Goal: Task Accomplishment & Management: Manage account settings

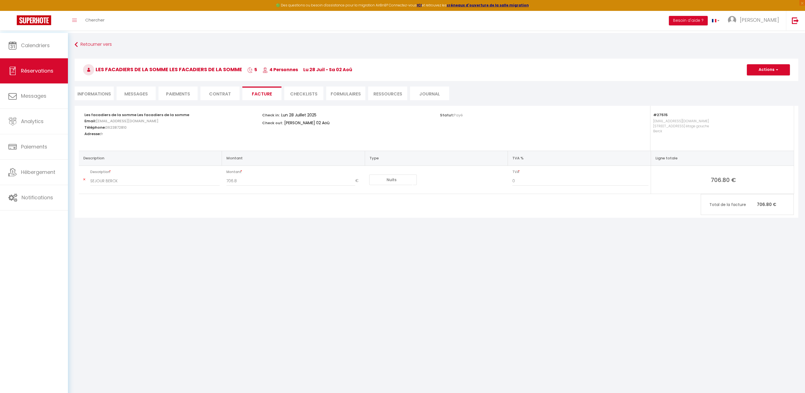
click at [36, 40] on link "Calendriers" at bounding box center [34, 45] width 68 height 25
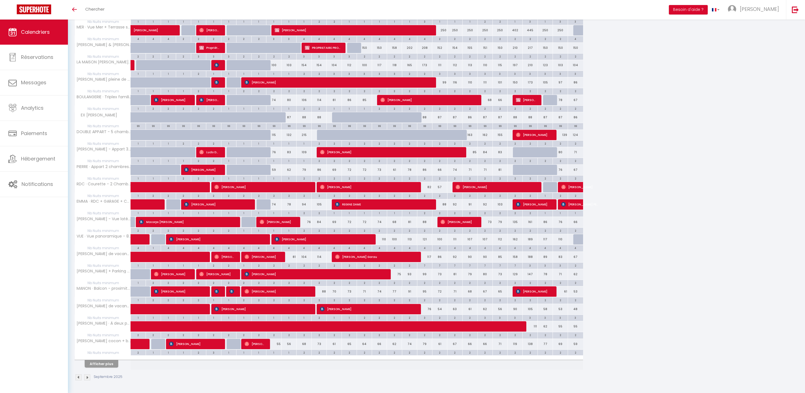
scroll to position [148, 0]
click at [108, 362] on button "Afficher plus" at bounding box center [102, 364] width 34 height 8
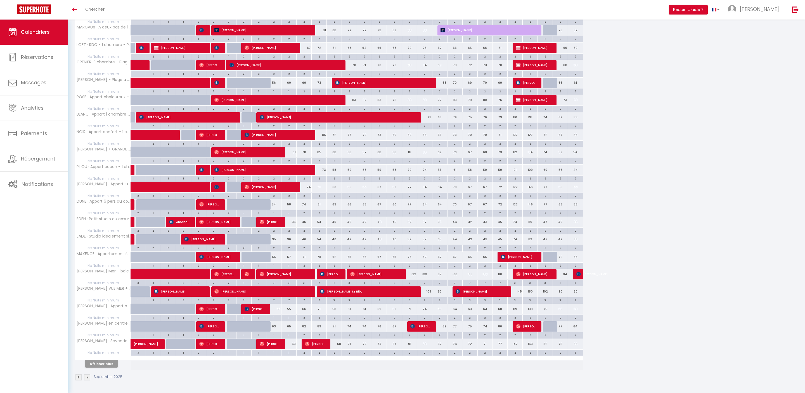
scroll to position [522, 0]
click at [114, 360] on button "Afficher plus" at bounding box center [102, 364] width 34 height 8
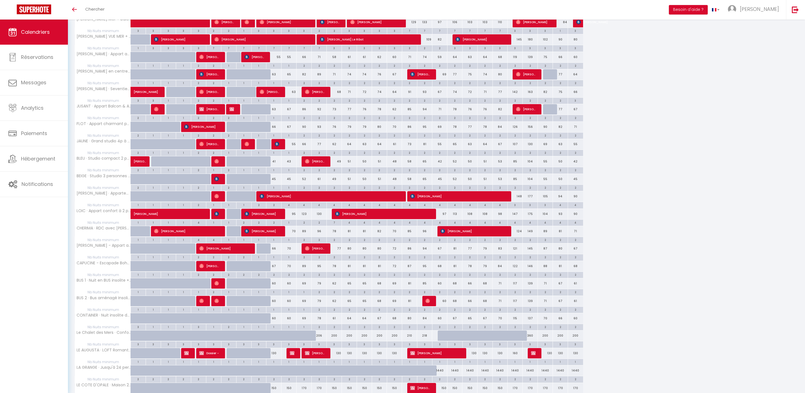
scroll to position [736, 0]
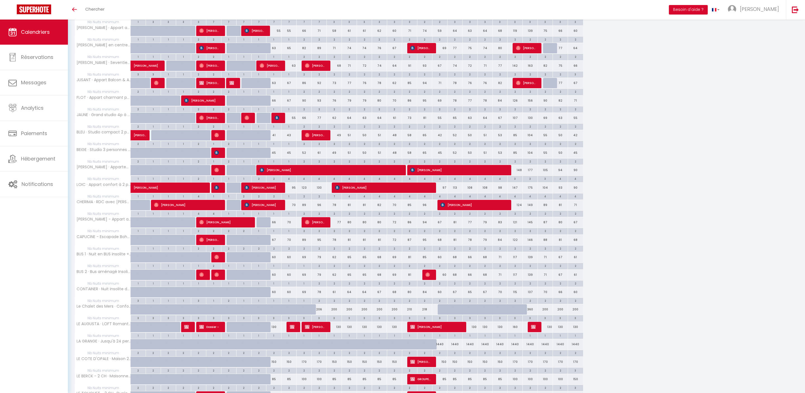
click at [277, 251] on div "2" at bounding box center [273, 248] width 15 height 5
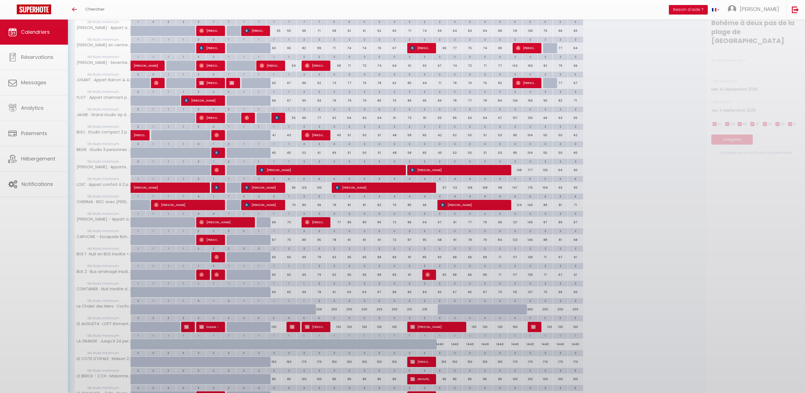
type input "2"
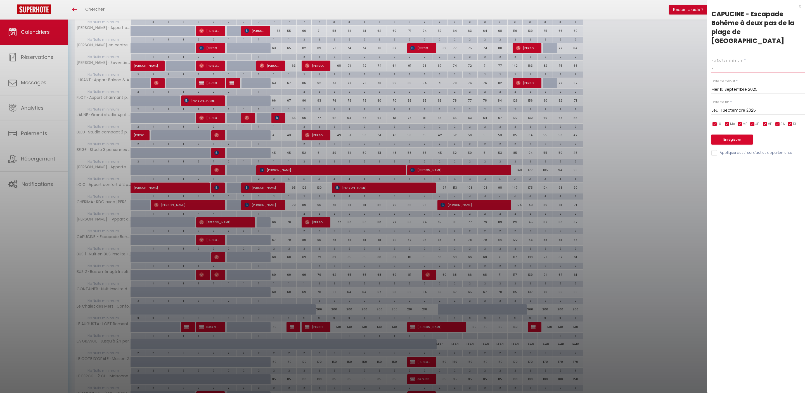
click at [742, 66] on input "2" at bounding box center [758, 68] width 94 height 10
type input "1"
click at [744, 114] on input "Jeu 11 Septembre 2025" at bounding box center [758, 110] width 94 height 7
click at [777, 159] on span "12" at bounding box center [777, 153] width 12 height 11
type input "Ven 12 Septembre 2025"
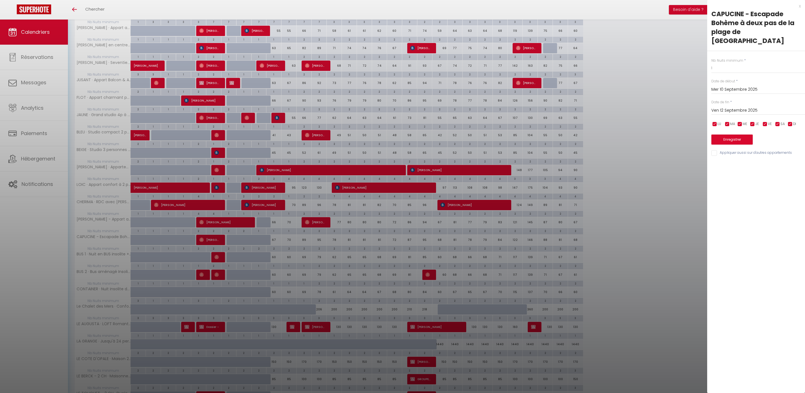
click at [744, 145] on button "Enregistrer" at bounding box center [731, 140] width 41 height 10
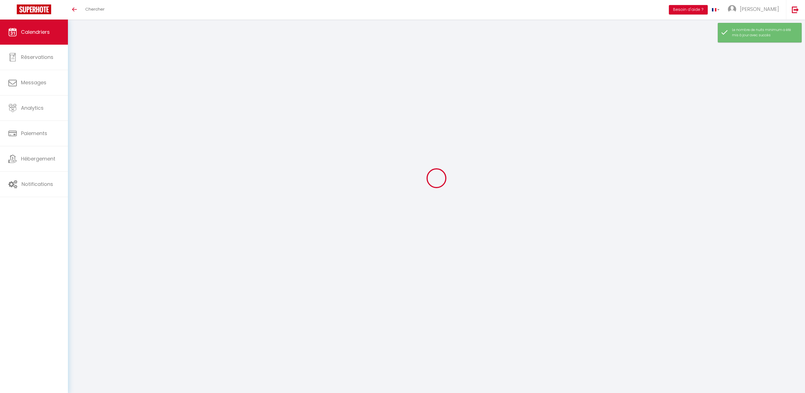
scroll to position [20, 0]
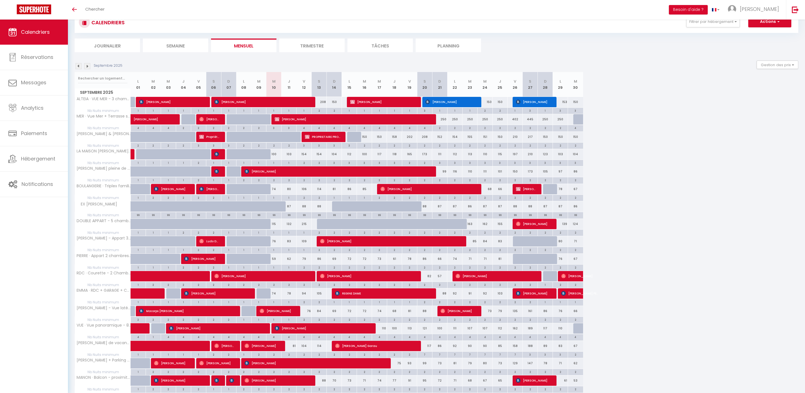
click at [275, 229] on div "115" at bounding box center [273, 224] width 15 height 10
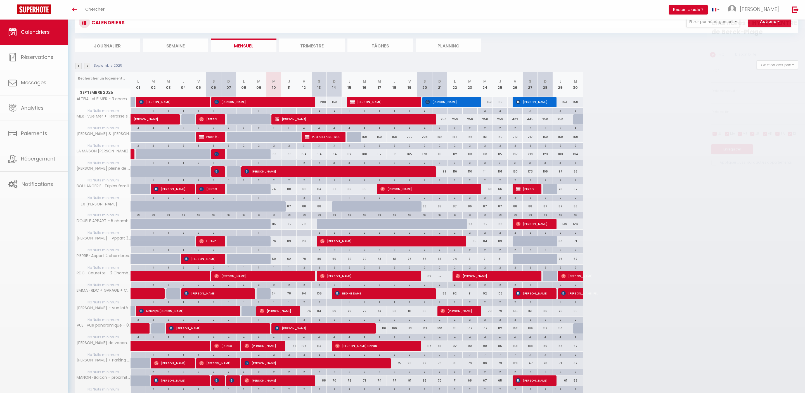
type input "115"
type input "Mer 10 Septembre 2025"
type input "Jeu 11 Septembre 2025"
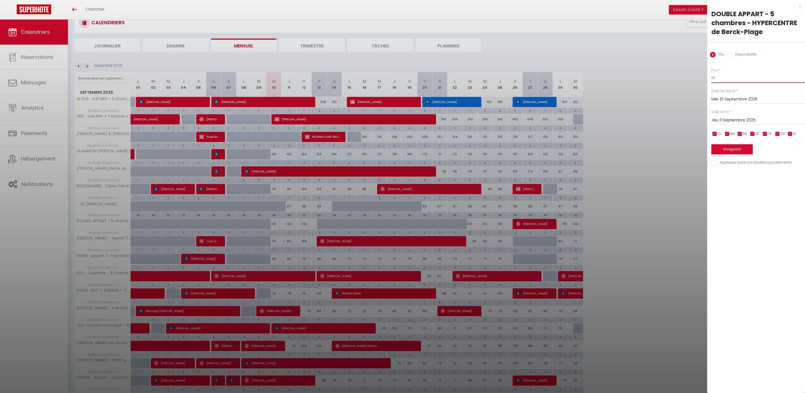
click at [730, 83] on input "115" at bounding box center [758, 78] width 94 height 10
type input "100"
click at [737, 124] on input "Jeu 11 Septembre 2025" at bounding box center [758, 120] width 94 height 7
click at [778, 169] on span "12" at bounding box center [777, 163] width 12 height 11
type input "Ven 12 Septembre 2025"
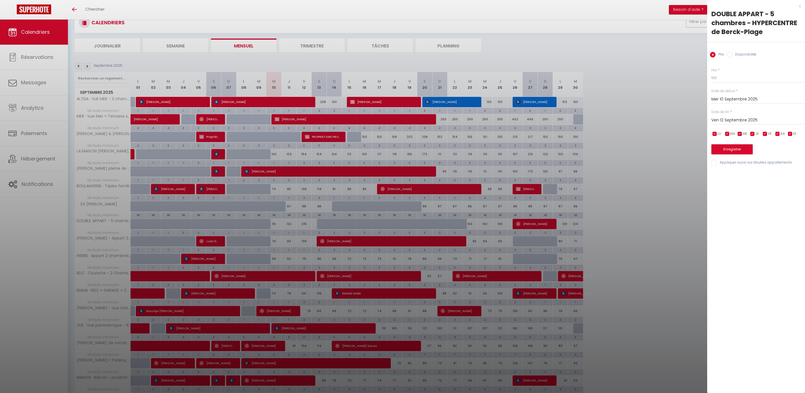
click at [752, 155] on button "Enregistrer" at bounding box center [731, 149] width 41 height 10
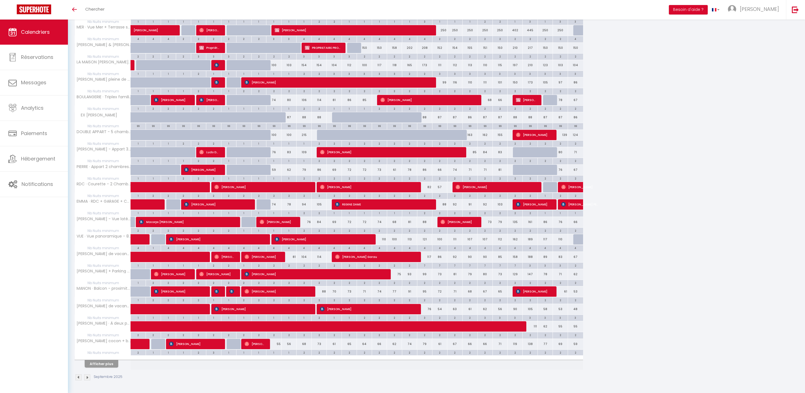
scroll to position [148, 0]
click at [275, 339] on div "55" at bounding box center [273, 344] width 15 height 10
type input "55"
type input "Mer 10 Septembre 2025"
type input "Jeu 11 Septembre 2025"
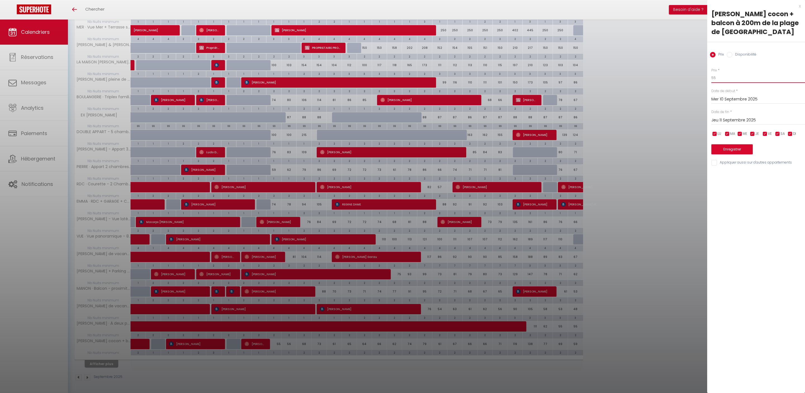
click at [726, 83] on input "55" at bounding box center [758, 78] width 94 height 10
type input "52"
click at [738, 155] on button "Enregistrer" at bounding box center [731, 149] width 41 height 10
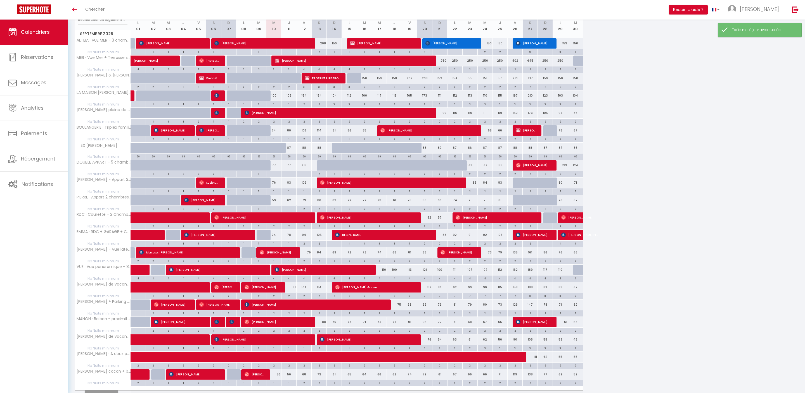
scroll to position [122, 0]
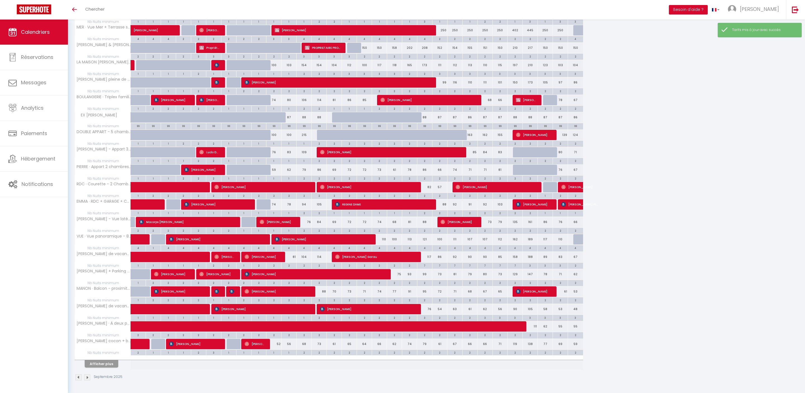
click at [113, 362] on button "Afficher plus" at bounding box center [102, 364] width 34 height 8
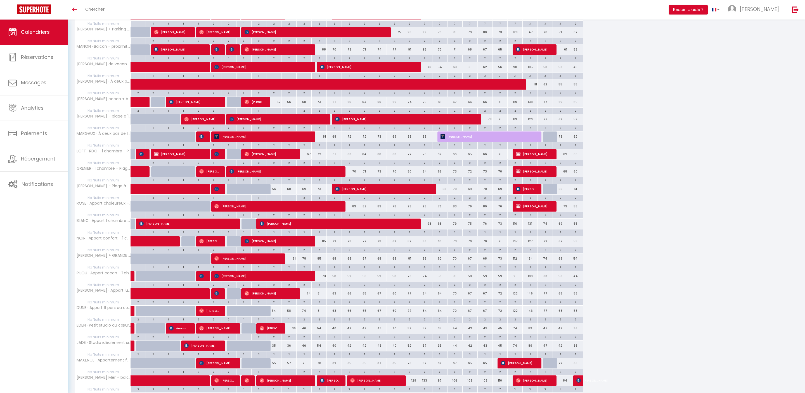
scroll to position [500, 0]
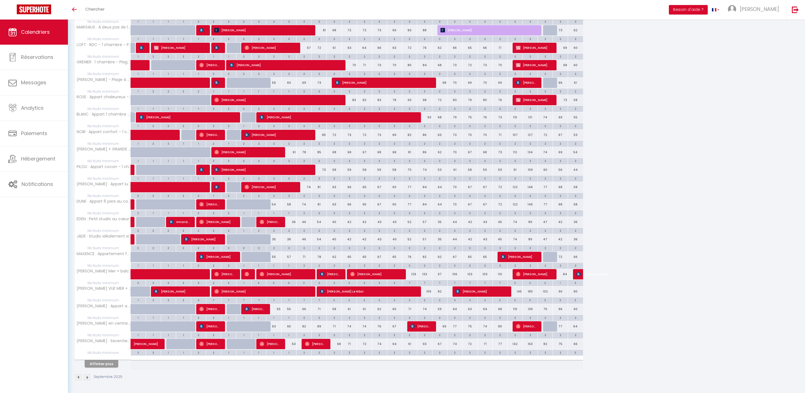
click at [277, 210] on div "54" at bounding box center [273, 204] width 15 height 10
type input "54"
type input "Mer 10 Septembre 2025"
type input "Jeu 11 Septembre 2025"
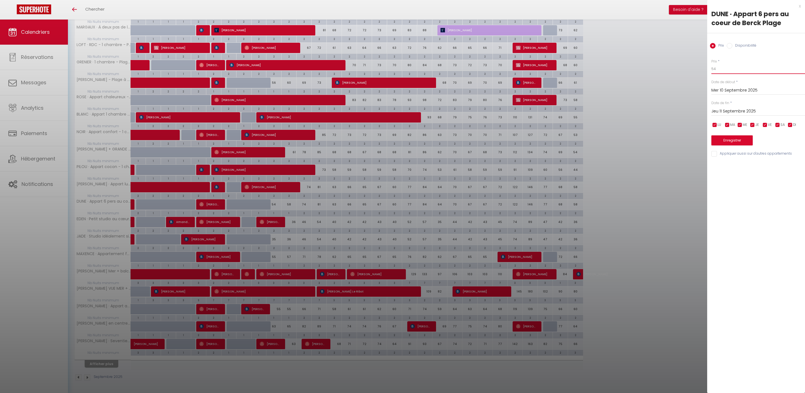
click at [729, 74] on input "54" at bounding box center [758, 69] width 94 height 10
type input "53"
click at [745, 146] on button "Enregistrer" at bounding box center [731, 141] width 41 height 10
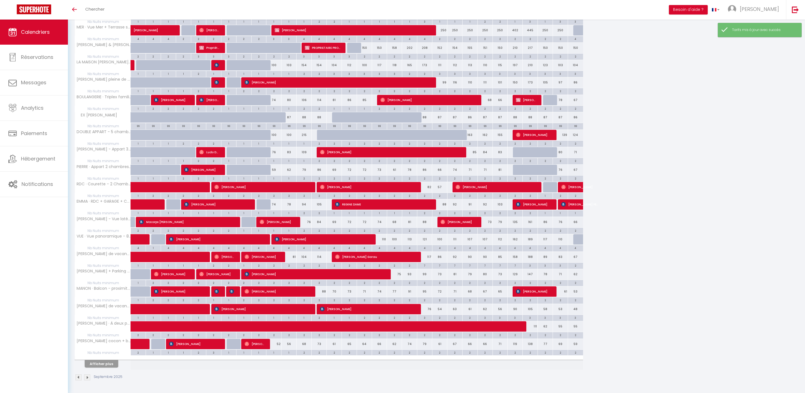
scroll to position [148, 0]
click at [115, 360] on button "Afficher plus" at bounding box center [102, 364] width 34 height 8
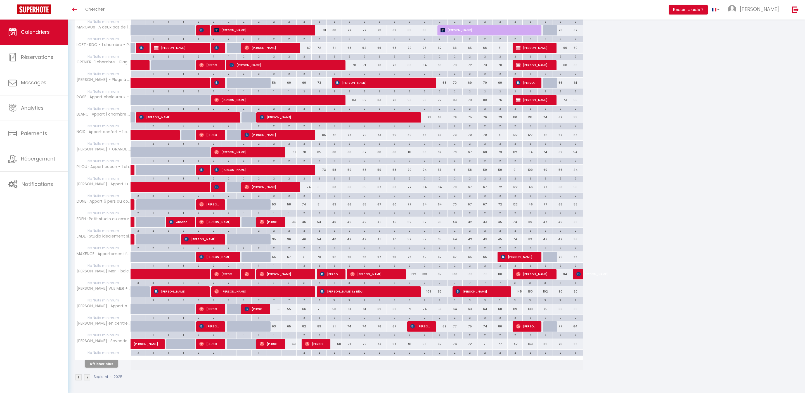
scroll to position [492, 0]
click at [277, 315] on div "55" at bounding box center [273, 309] width 15 height 10
type input "55"
type input "Mer 10 Septembre 2025"
type input "Jeu 11 Septembre 2025"
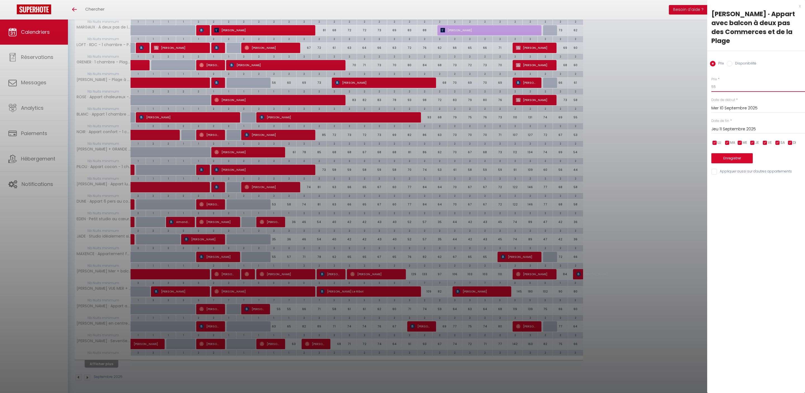
click at [726, 87] on input "55" at bounding box center [758, 87] width 94 height 10
type input "52"
click at [745, 163] on button "Enregistrer" at bounding box center [731, 158] width 41 height 10
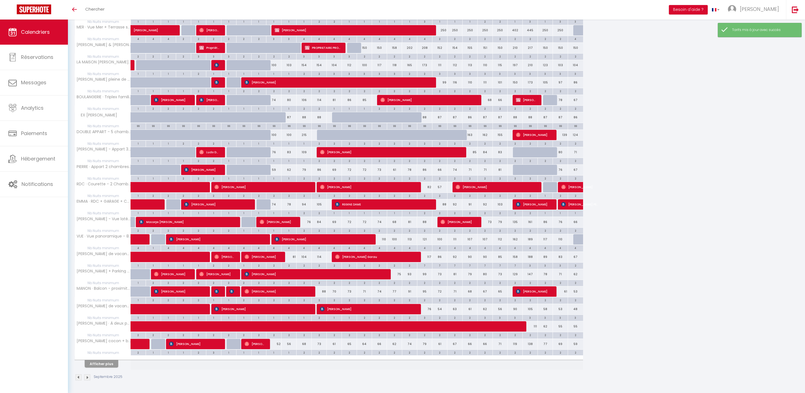
scroll to position [148, 0]
click at [105, 360] on button "Afficher plus" at bounding box center [102, 364] width 34 height 8
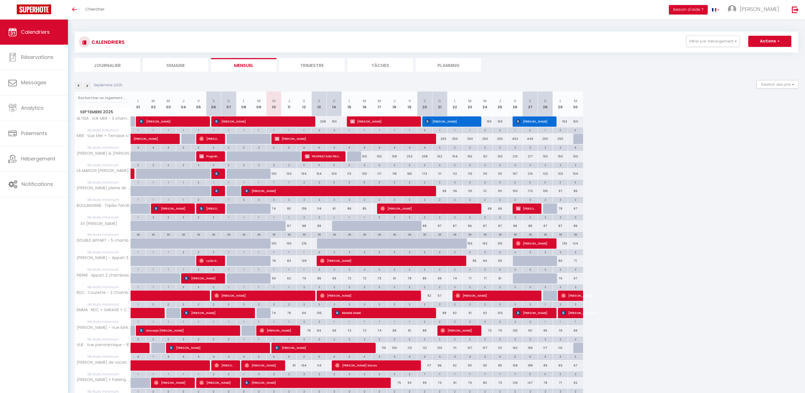
scroll to position [0, 0]
click at [686, 41] on button "Filtrer par hébergement" at bounding box center [713, 41] width 54 height 11
click at [688, 69] on input "SCI MMSS" at bounding box center [730, 66] width 84 height 6
checkbox input "true"
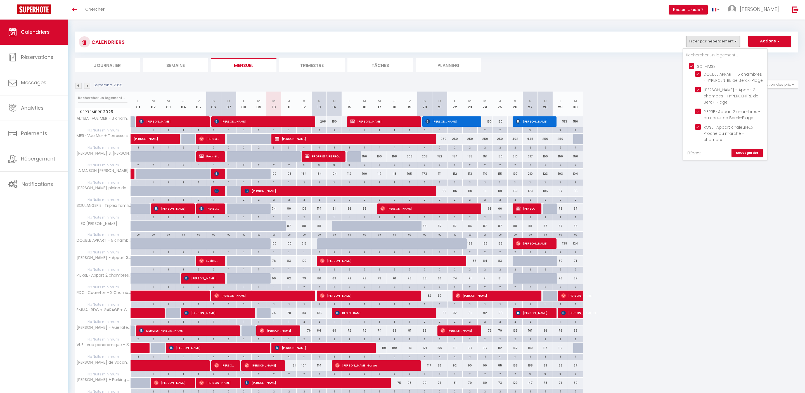
checkbox input "true"
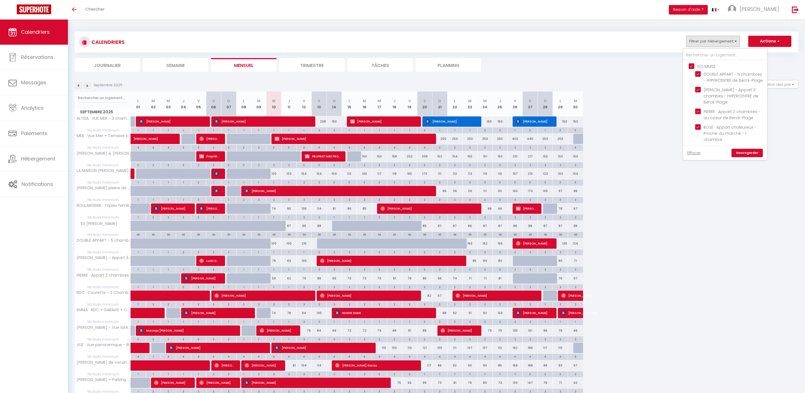
checkbox input "true"
checkbox input "false"
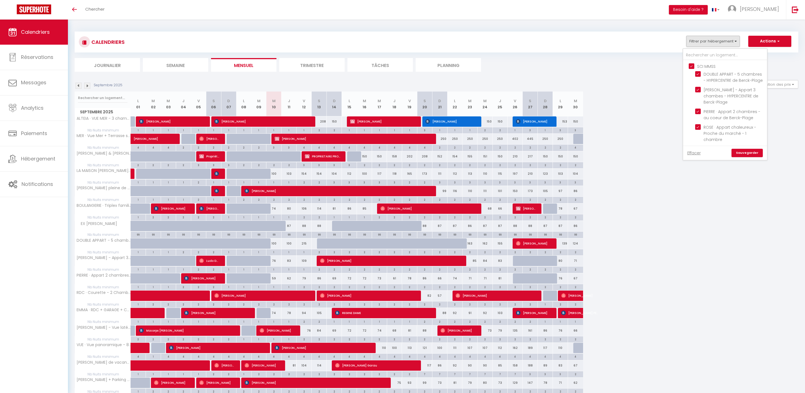
checkbox input "false"
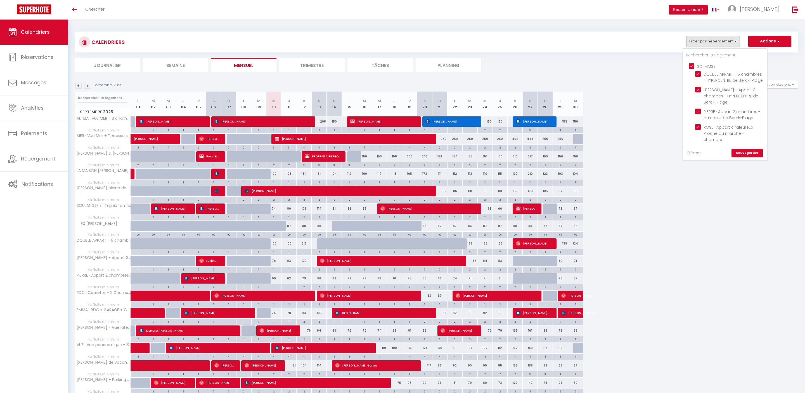
checkbox input "false"
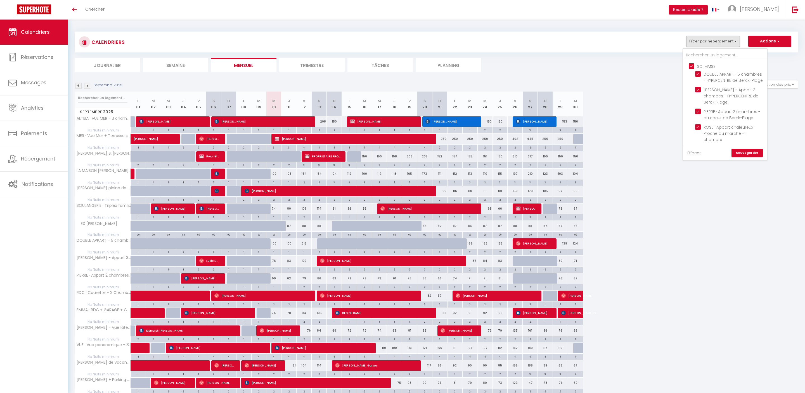
checkbox input "false"
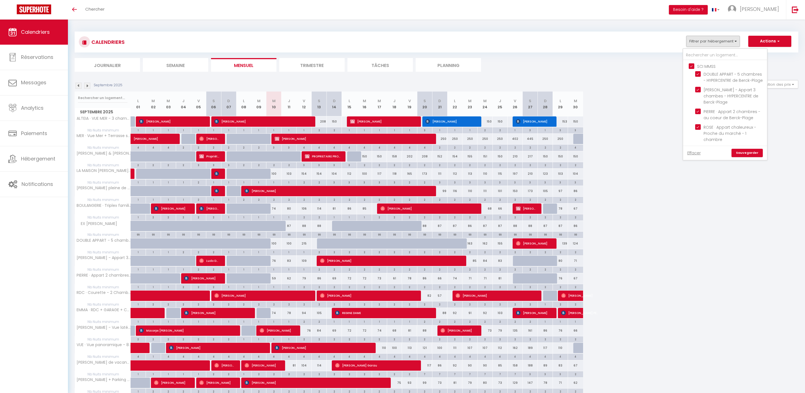
checkbox input "false"
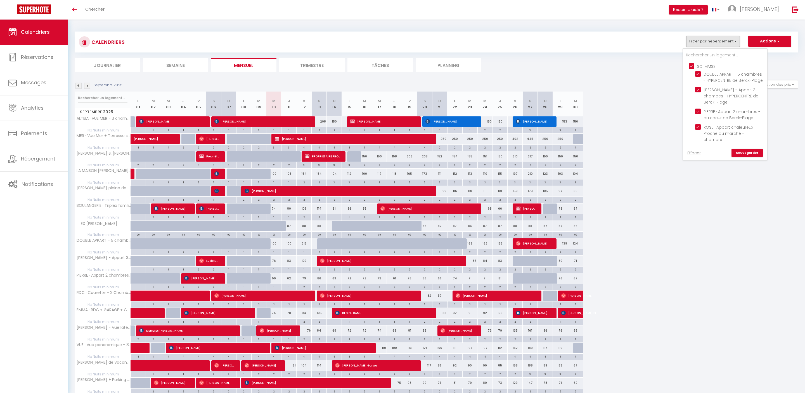
checkbox input "false"
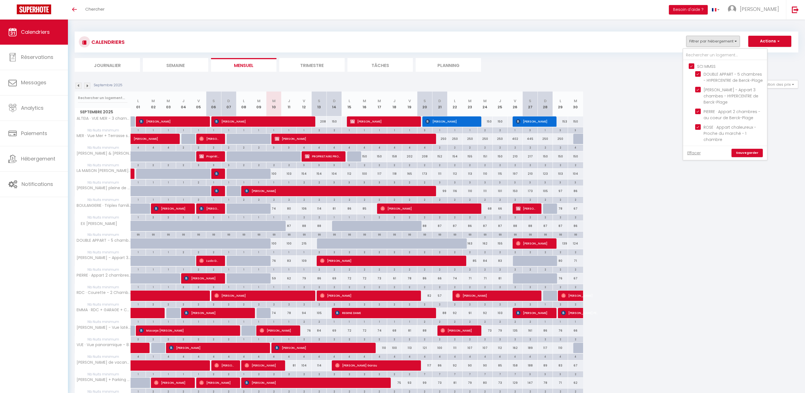
checkbox input "false"
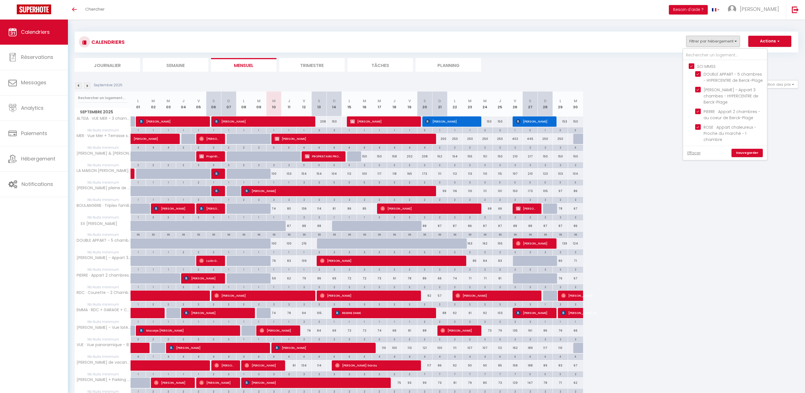
checkbox input "false"
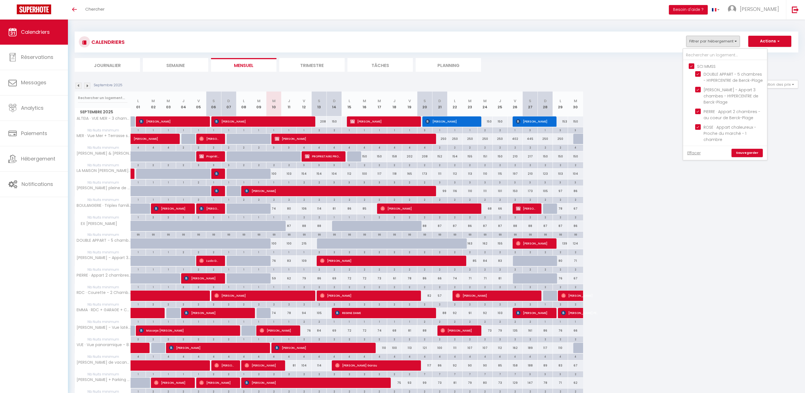
checkbox input "false"
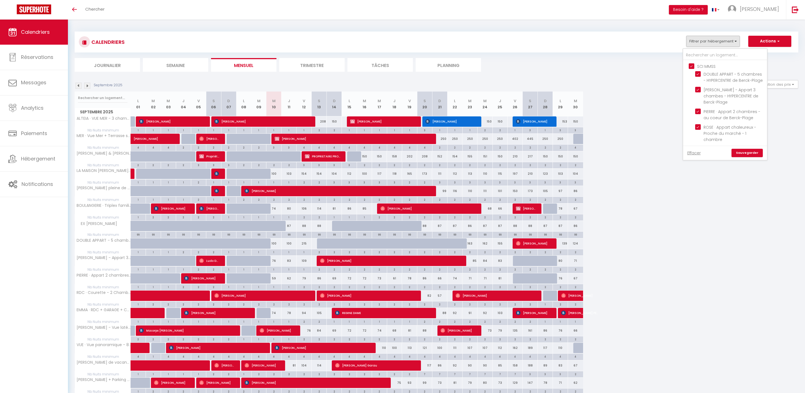
checkbox input "false"
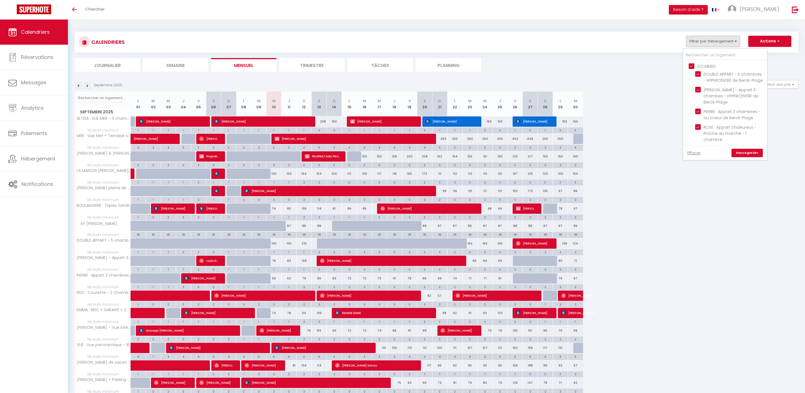
checkbox input "false"
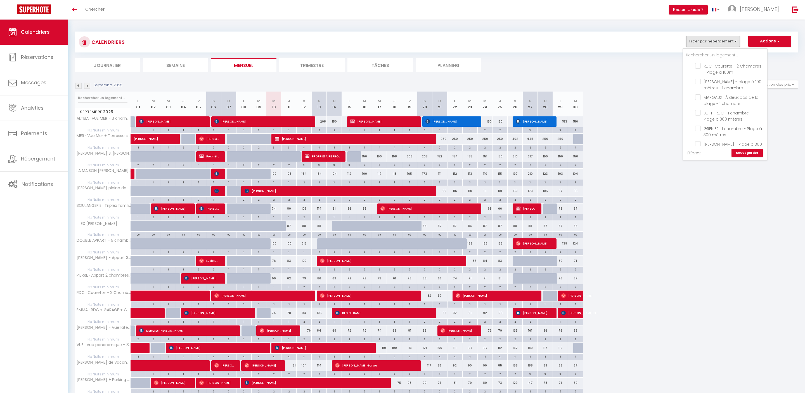
scroll to position [196, 0]
click at [688, 28] on input "LMP DEROLEZ" at bounding box center [730, 26] width 84 height 6
checkbox input "true"
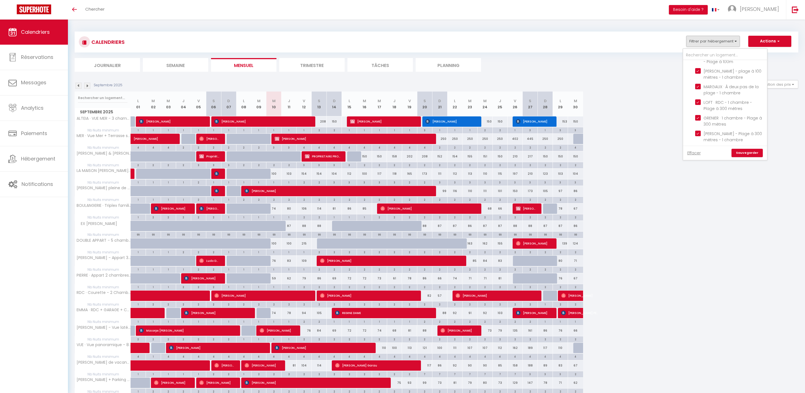
checkbox input "true"
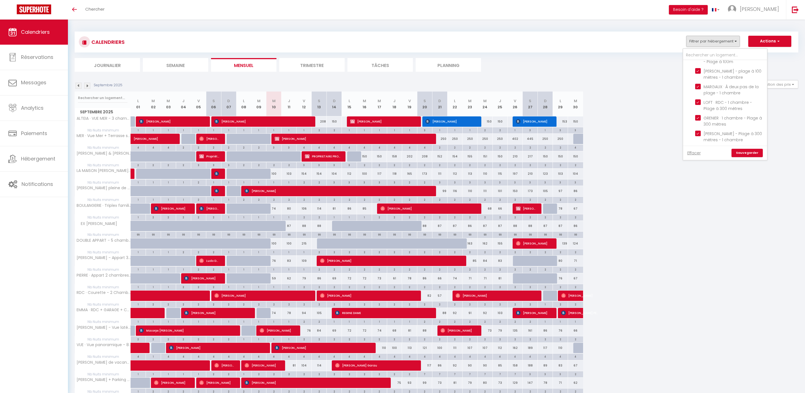
checkbox input "false"
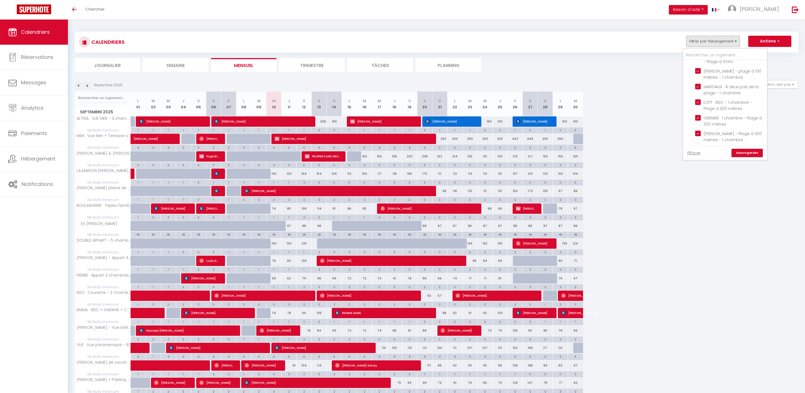
checkbox input "false"
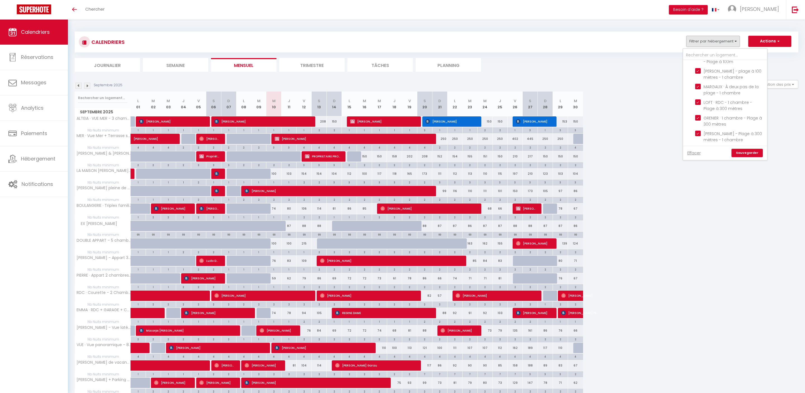
checkbox input "false"
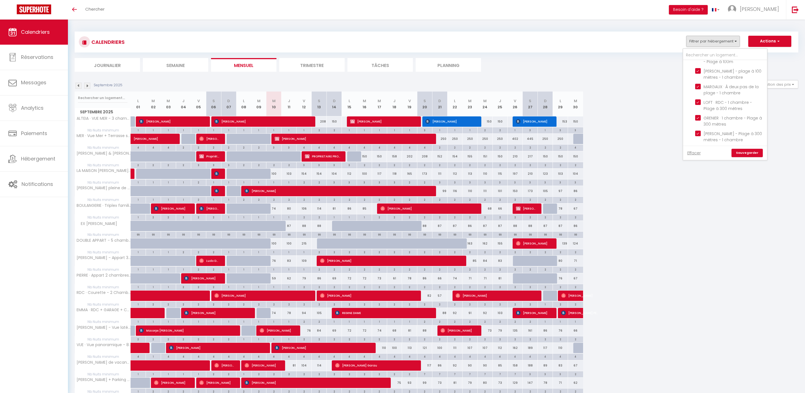
checkbox input "false"
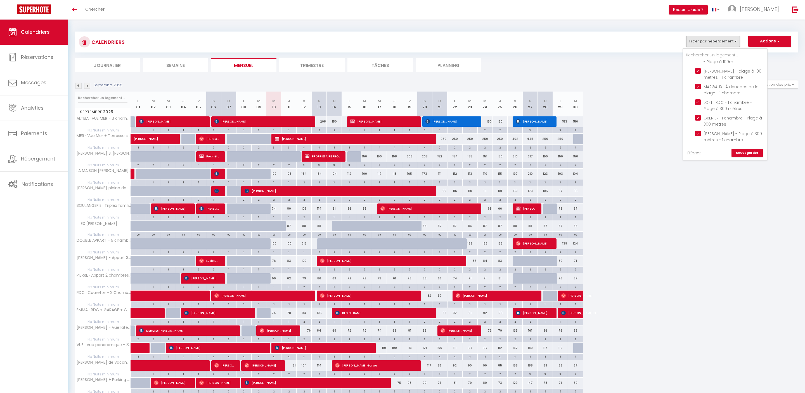
checkbox input "false"
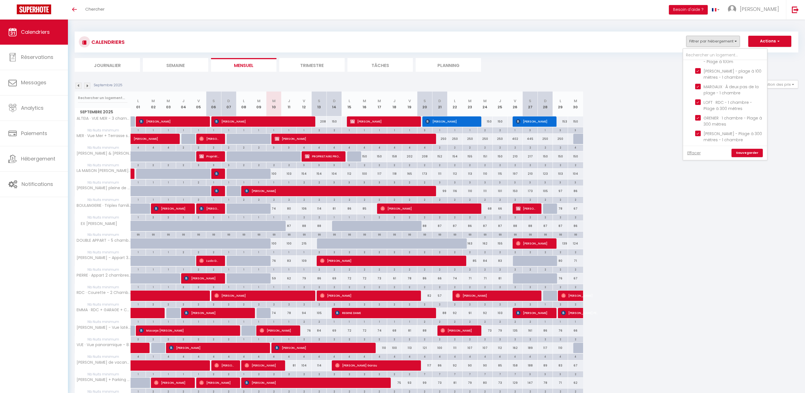
checkbox input "false"
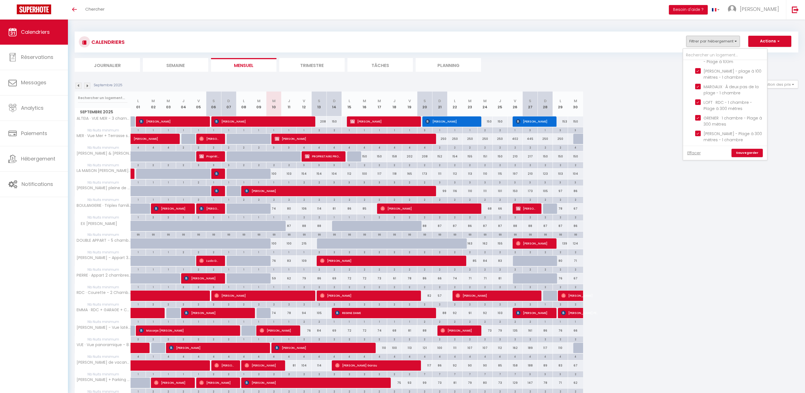
checkbox input "false"
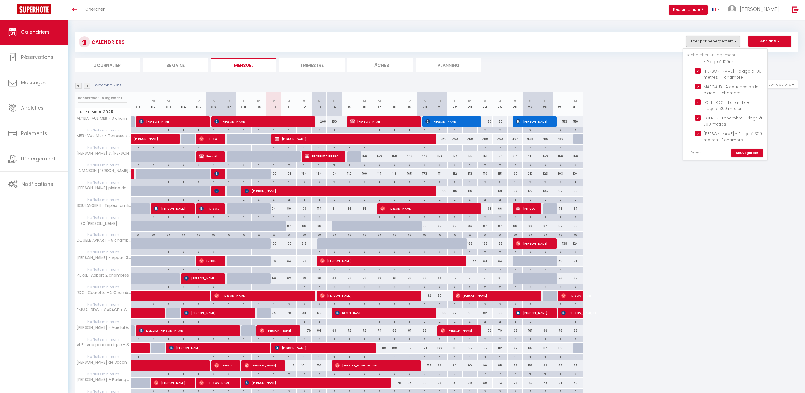
checkbox input "false"
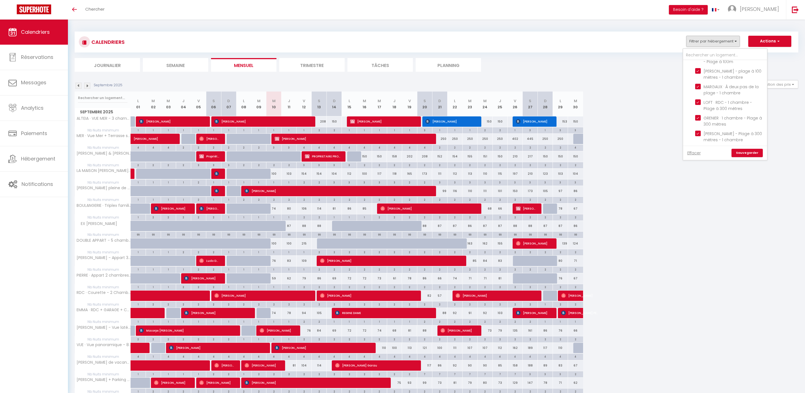
checkbox input "false"
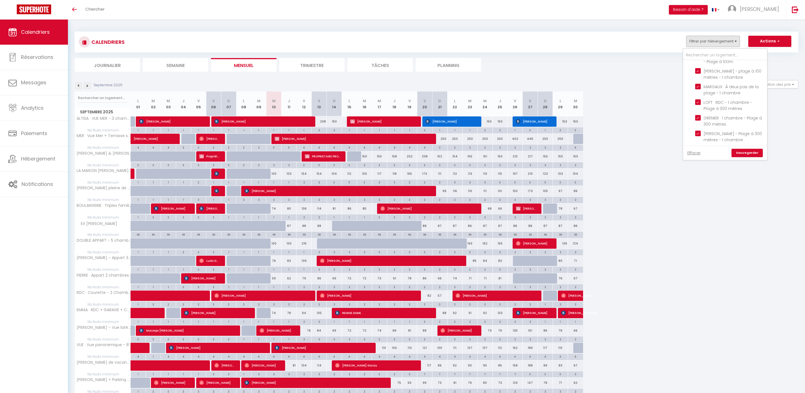
checkbox input "false"
click at [731, 157] on link "Sauvegarder" at bounding box center [746, 153] width 31 height 8
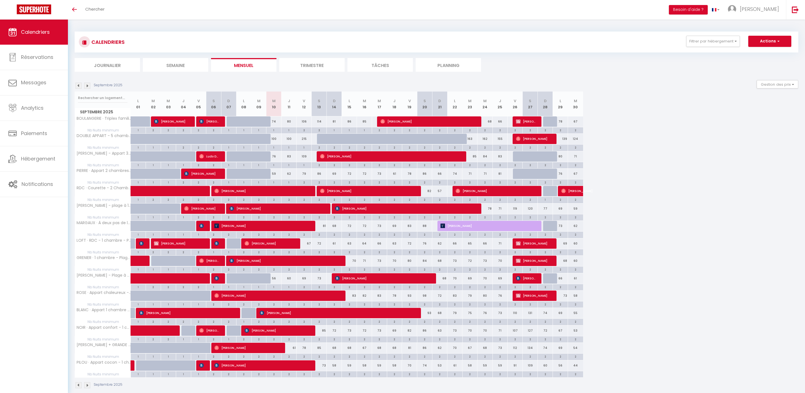
click at [304, 144] on div "215" at bounding box center [303, 139] width 15 height 10
type input "215"
type input "Ven 12 Septembre 2025"
type input "Sam 13 Septembre 2025"
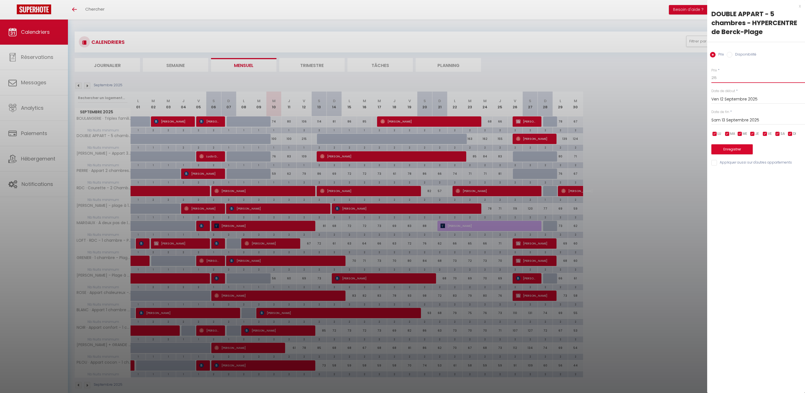
click at [735, 83] on input "215" at bounding box center [758, 78] width 94 height 10
type input "2"
type input "150"
click at [748, 155] on button "Enregistrer" at bounding box center [731, 149] width 41 height 10
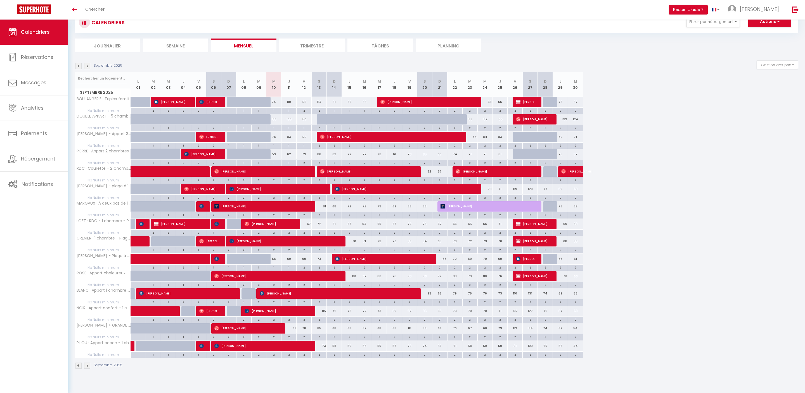
scroll to position [37, 0]
click at [292, 340] on div "2" at bounding box center [288, 336] width 15 height 5
type input "2"
type input "Jeu 11 Septembre 2025"
type input "Ven 12 Septembre 2025"
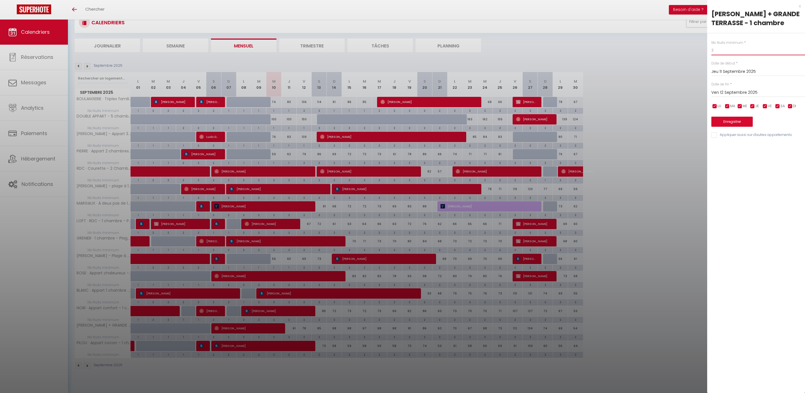
click at [739, 55] on input "2" at bounding box center [758, 50] width 94 height 10
type input "1"
click at [746, 96] on input "Ven 12 Septembre 2025" at bounding box center [758, 92] width 94 height 7
click at [788, 141] on span "13" at bounding box center [789, 135] width 12 height 11
type input "Sam 13 Septembre 2025"
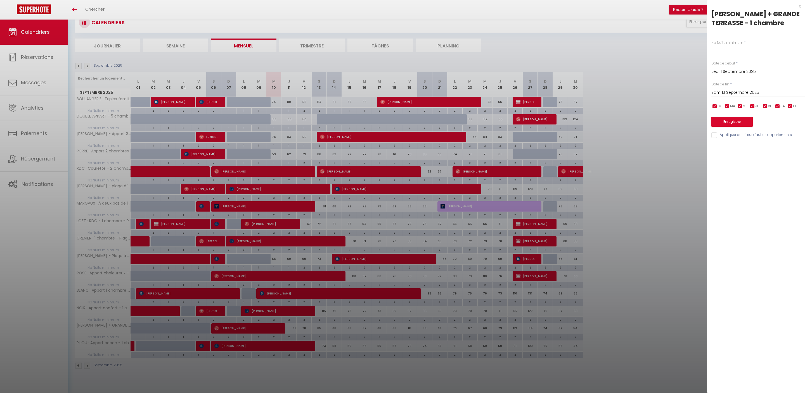
click at [723, 127] on button "Enregistrer" at bounding box center [731, 122] width 41 height 10
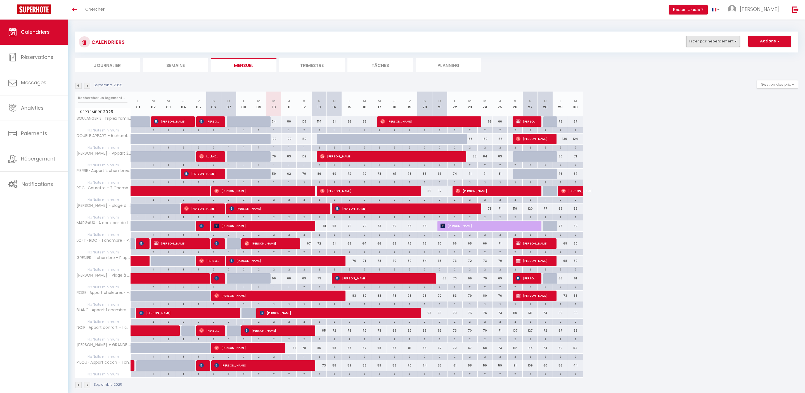
scroll to position [0, 0]
click at [686, 44] on button "Filtrer par hébergement" at bounding box center [713, 41] width 54 height 11
click at [688, 69] on input "SCI MMSS" at bounding box center [730, 66] width 84 height 6
checkbox input "false"
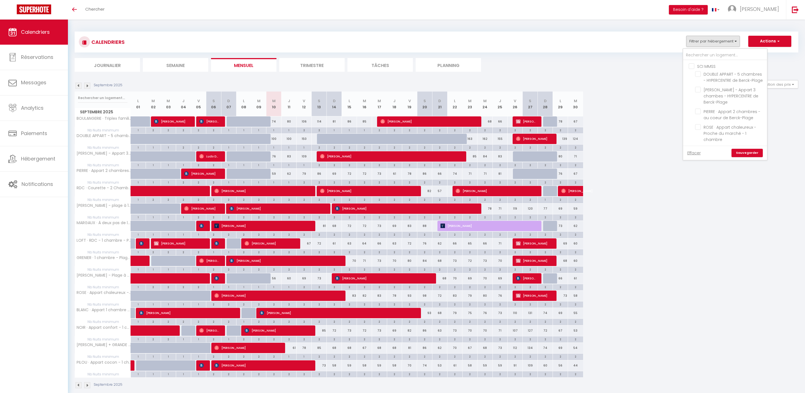
checkbox input "false"
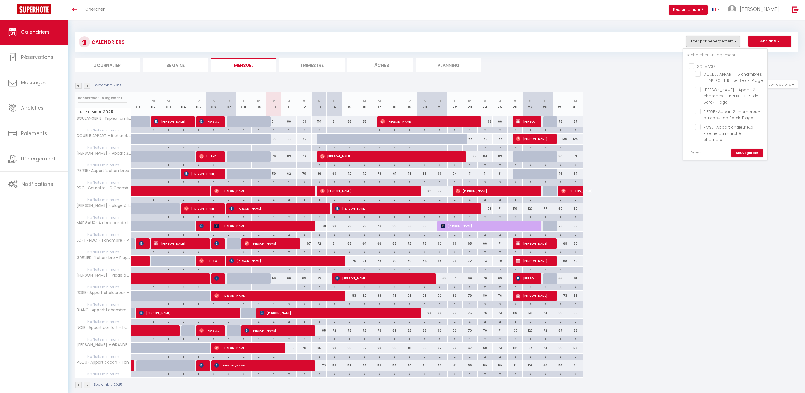
checkbox input "false"
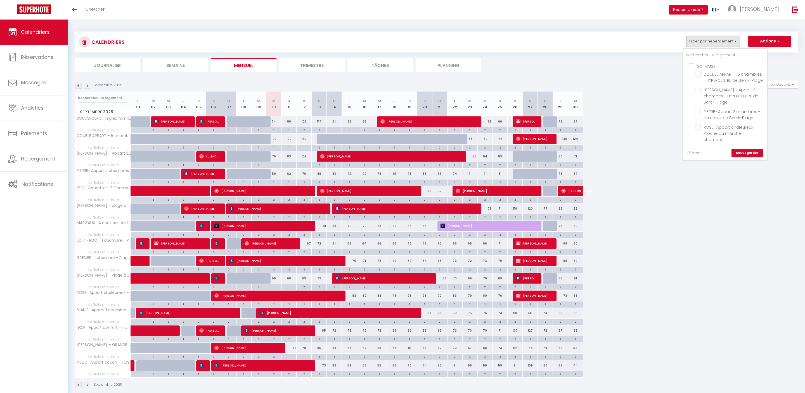
checkbox input "false"
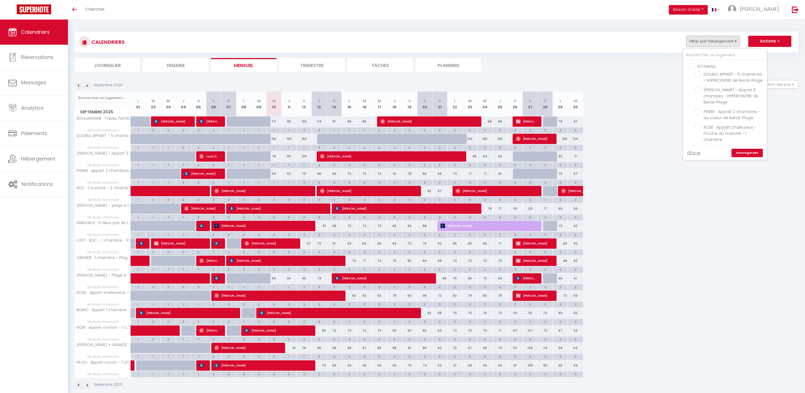
checkbox input "false"
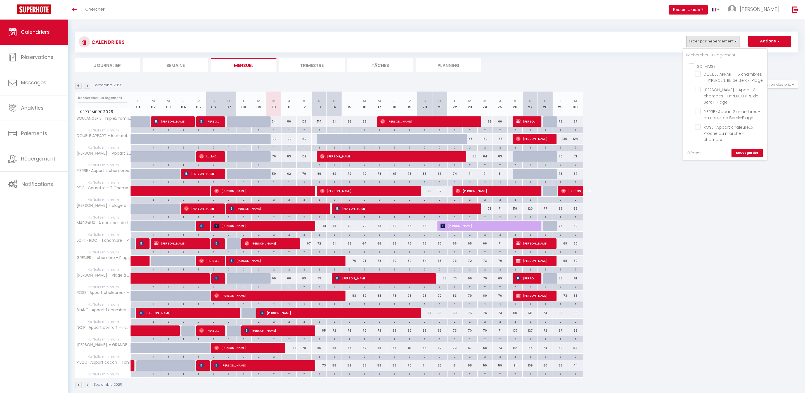
checkbox input "false"
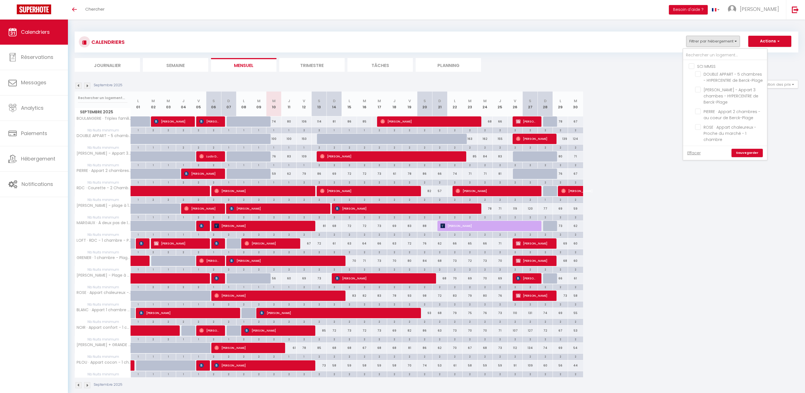
checkbox input "false"
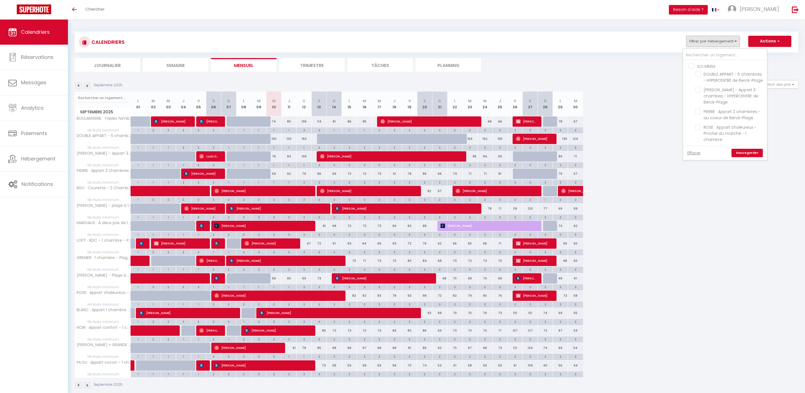
checkbox input "false"
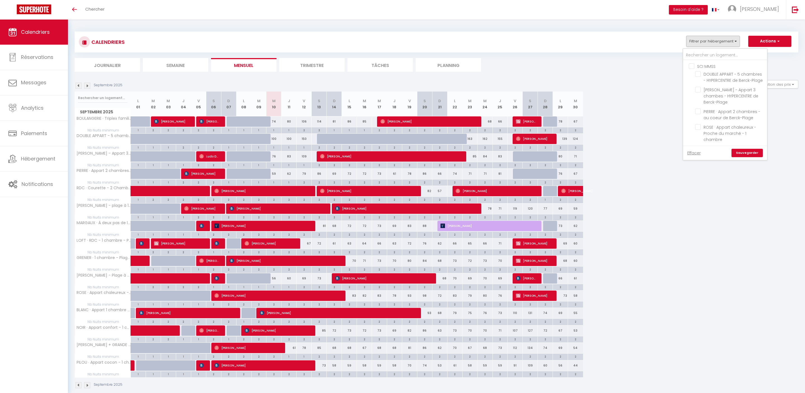
checkbox input "false"
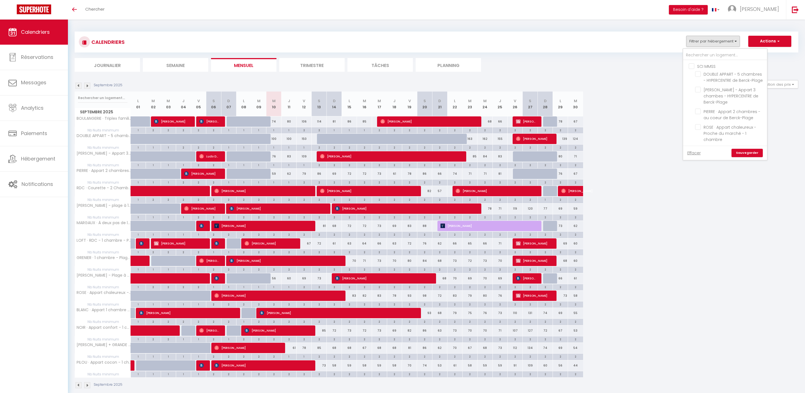
checkbox input "false"
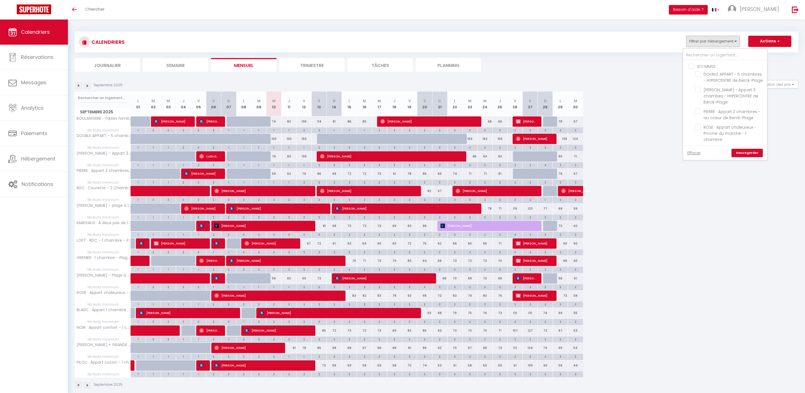
checkbox input "false"
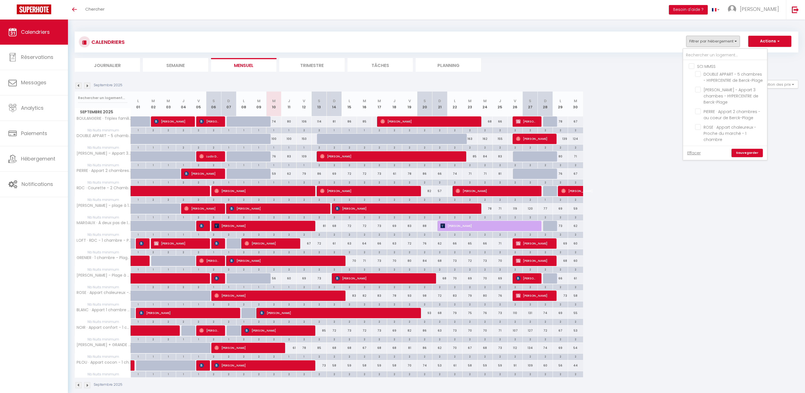
checkbox input "false"
click at [687, 155] on link "Effacer" at bounding box center [693, 153] width 13 height 6
click at [686, 46] on button "Filtrer par hébergement" at bounding box center [713, 41] width 54 height 11
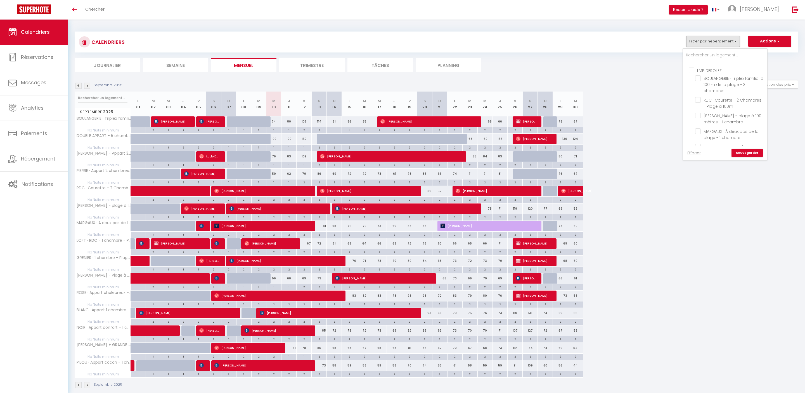
click at [683, 60] on input "text" at bounding box center [725, 55] width 84 height 10
click at [703, 87] on span "[PERSON_NAME] · Seventies RDC + Terrasse à deux pas de la plage !" at bounding box center [733, 81] width 60 height 18
click at [695, 77] on input "[PERSON_NAME] · Seventies RDC + Terrasse à deux pas de la plage !" at bounding box center [730, 74] width 70 height 6
click at [686, 41] on button "Filtrer par hébergement" at bounding box center [713, 41] width 54 height 11
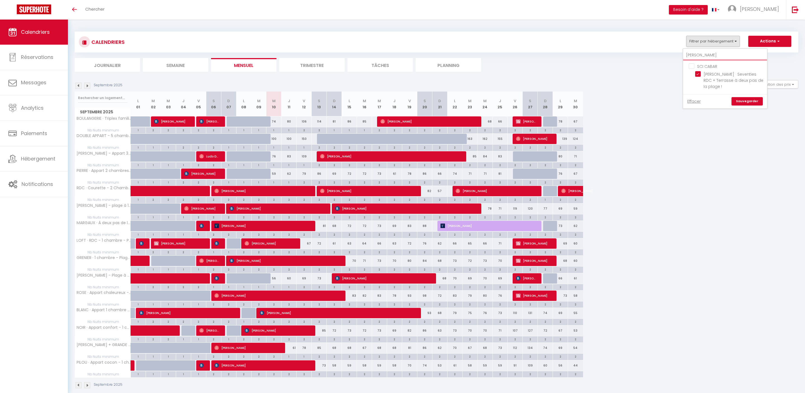
drag, startPoint x: 699, startPoint y: 60, endPoint x: 611, endPoint y: 56, distance: 87.8
click at [611, 56] on div "CALENDRIERS Filtrer par hébergement sheila SCI CABAR SHEILA · Seventies RDC + T…" at bounding box center [436, 52] width 723 height 40
click at [707, 45] on button "Filtrer par hébergement" at bounding box center [713, 41] width 54 height 11
click at [688, 69] on input "SCI CABAR" at bounding box center [730, 66] width 84 height 6
drag, startPoint x: 688, startPoint y: 60, endPoint x: 624, endPoint y: 58, distance: 64.9
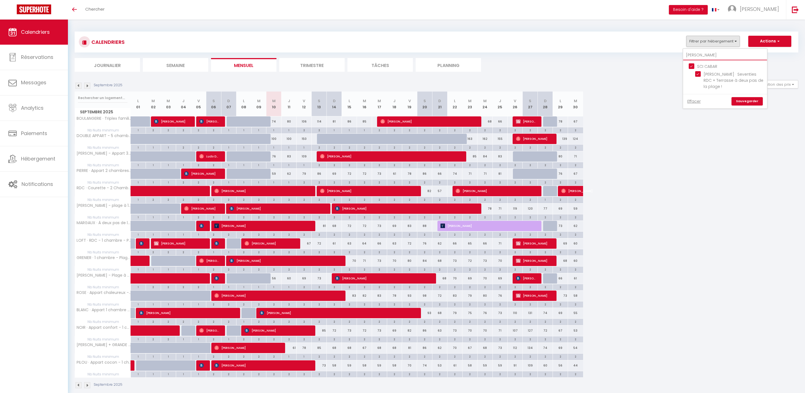
click at [624, 58] on div "CALENDRIERS Filtrer par hébergement sheila SCI CABAR SHEILA · Seventies RDC + T…" at bounding box center [436, 52] width 723 height 40
click at [686, 41] on button "Filtrer par hébergement" at bounding box center [713, 41] width 54 height 11
click at [683, 60] on input "sheila" at bounding box center [725, 55] width 84 height 10
click at [703, 87] on span "CHERIMA · RDC avec [PERSON_NAME] et Parking à [PERSON_NAME][GEOGRAPHIC_DATA]" at bounding box center [730, 81] width 55 height 18
click at [699, 77] on input "CHERIMA · RDC avec [PERSON_NAME] et Parking à [PERSON_NAME][GEOGRAPHIC_DATA]" at bounding box center [730, 74] width 70 height 6
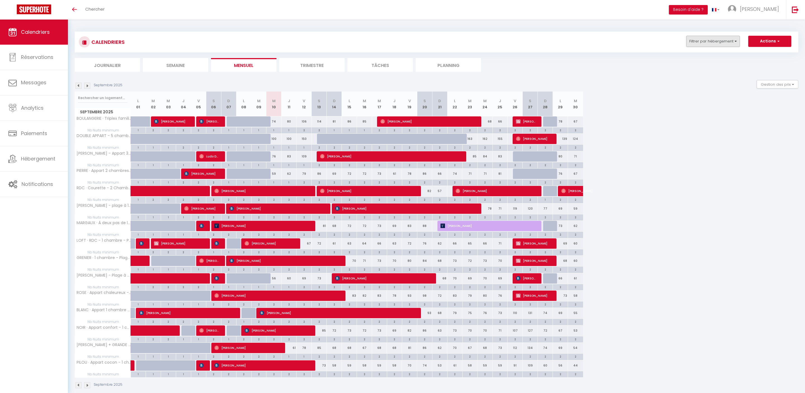
click at [711, 46] on button "Filtrer par hébergement" at bounding box center [713, 41] width 54 height 11
click at [731, 106] on link "Sauvegarder" at bounding box center [746, 101] width 31 height 8
